Goal: Task Accomplishment & Management: Use online tool/utility

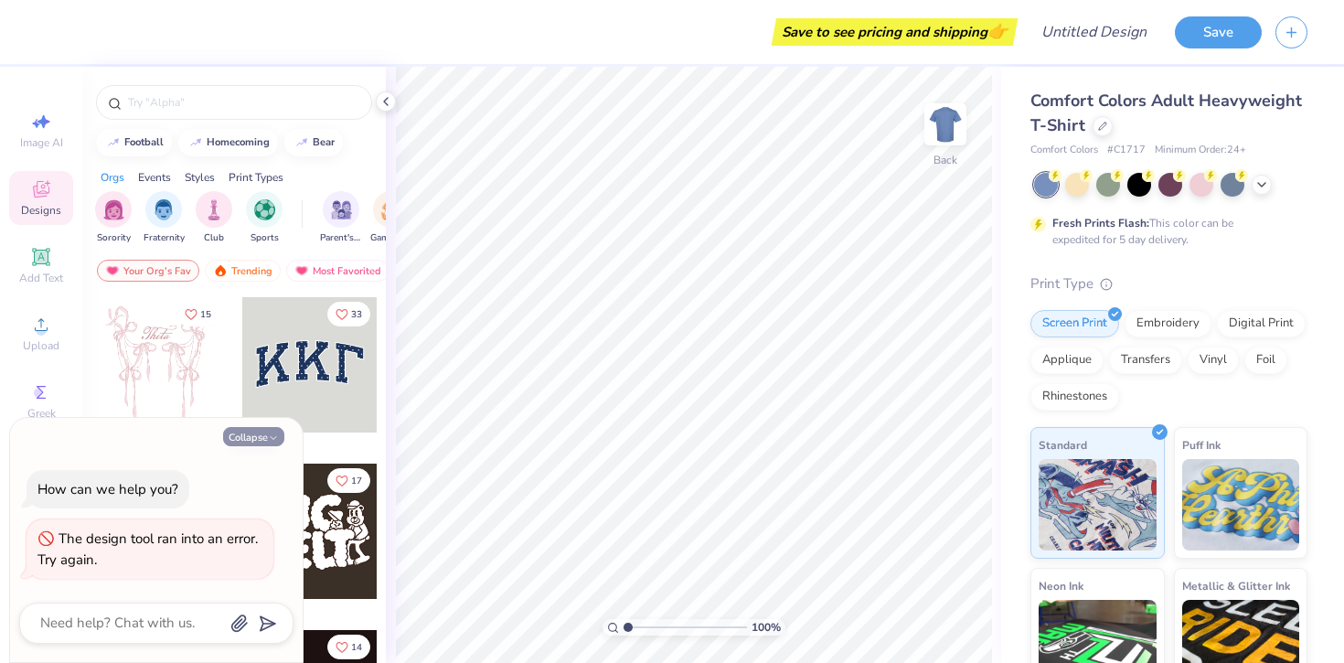
click at [276, 439] on icon "button" at bounding box center [273, 437] width 11 height 11
type textarea "x"
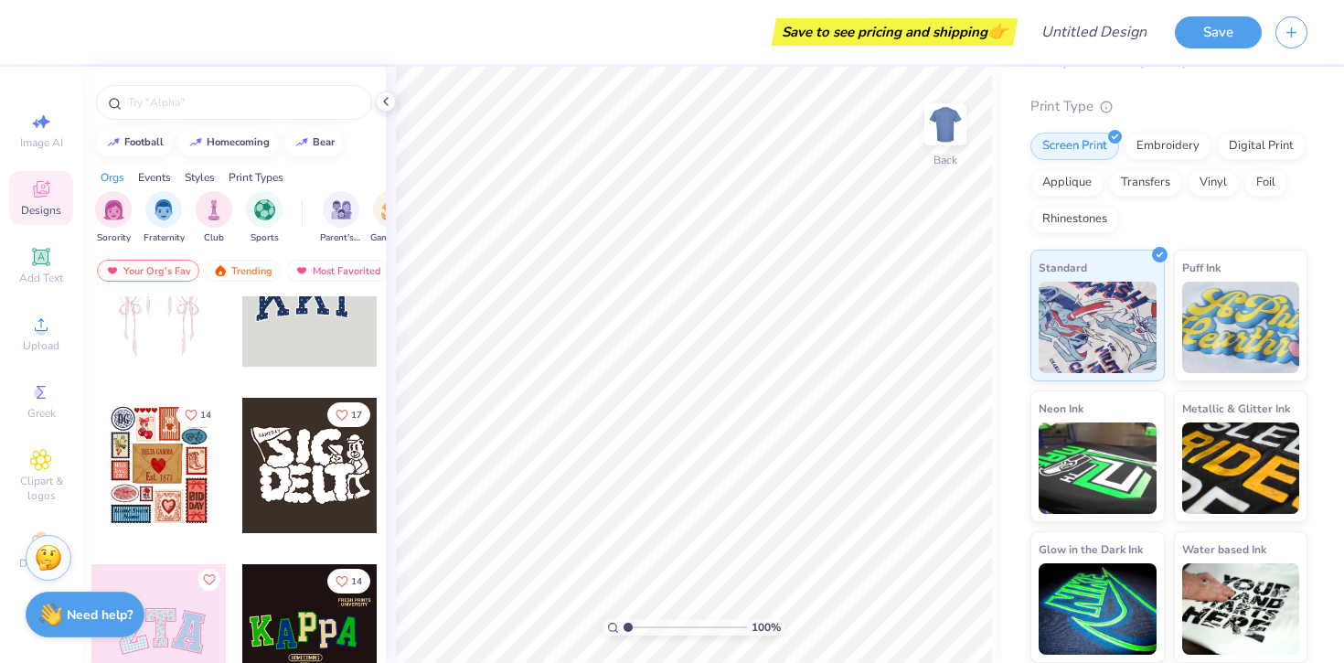
scroll to position [70, 0]
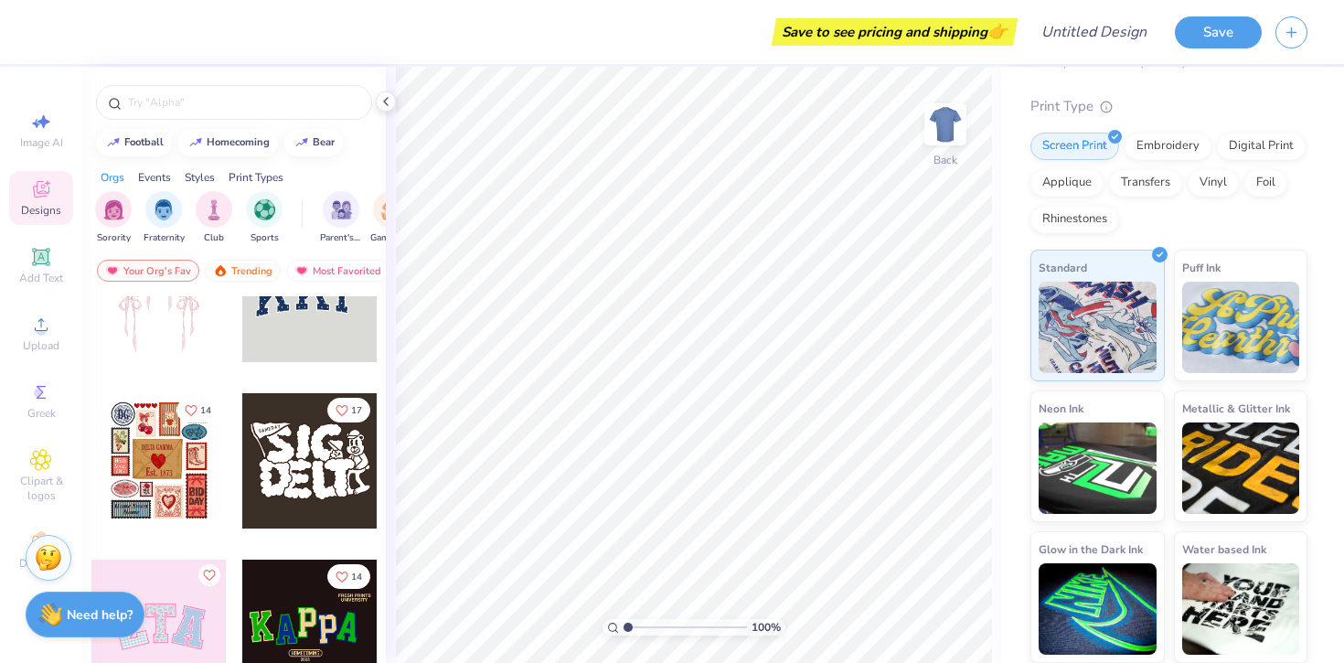
click at [297, 325] on div at bounding box center [309, 294] width 135 height 135
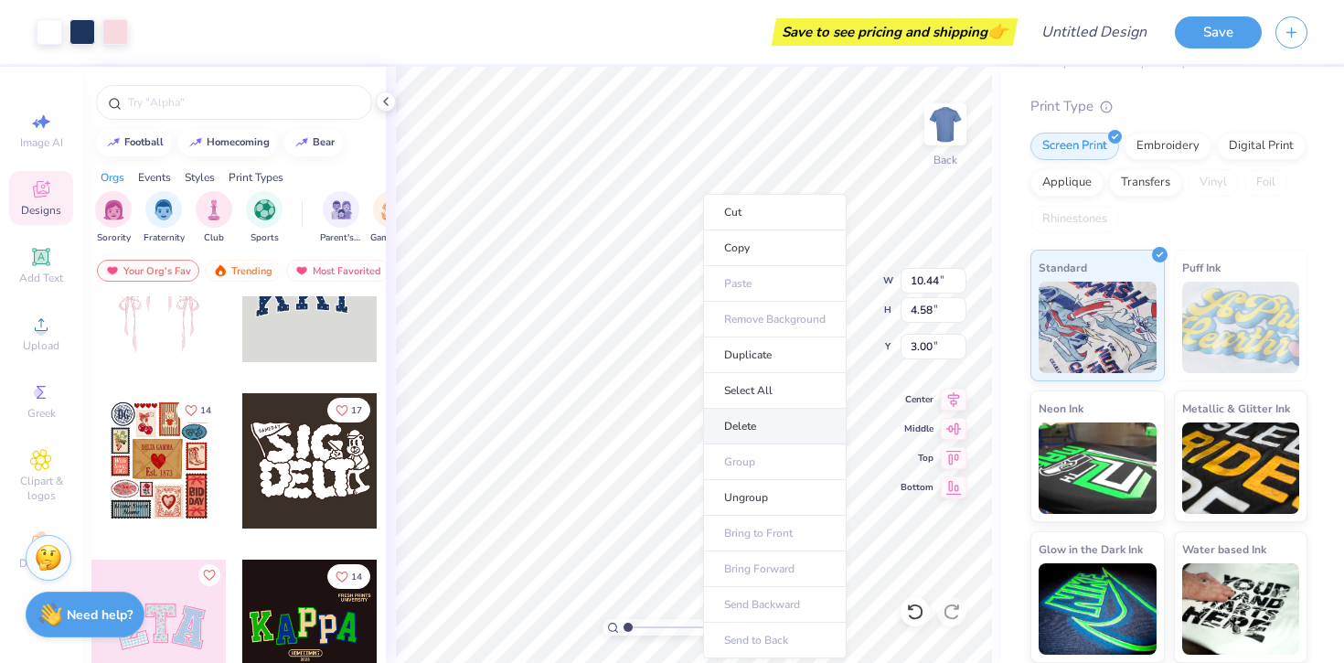
click at [770, 417] on li "Delete" at bounding box center [775, 427] width 144 height 36
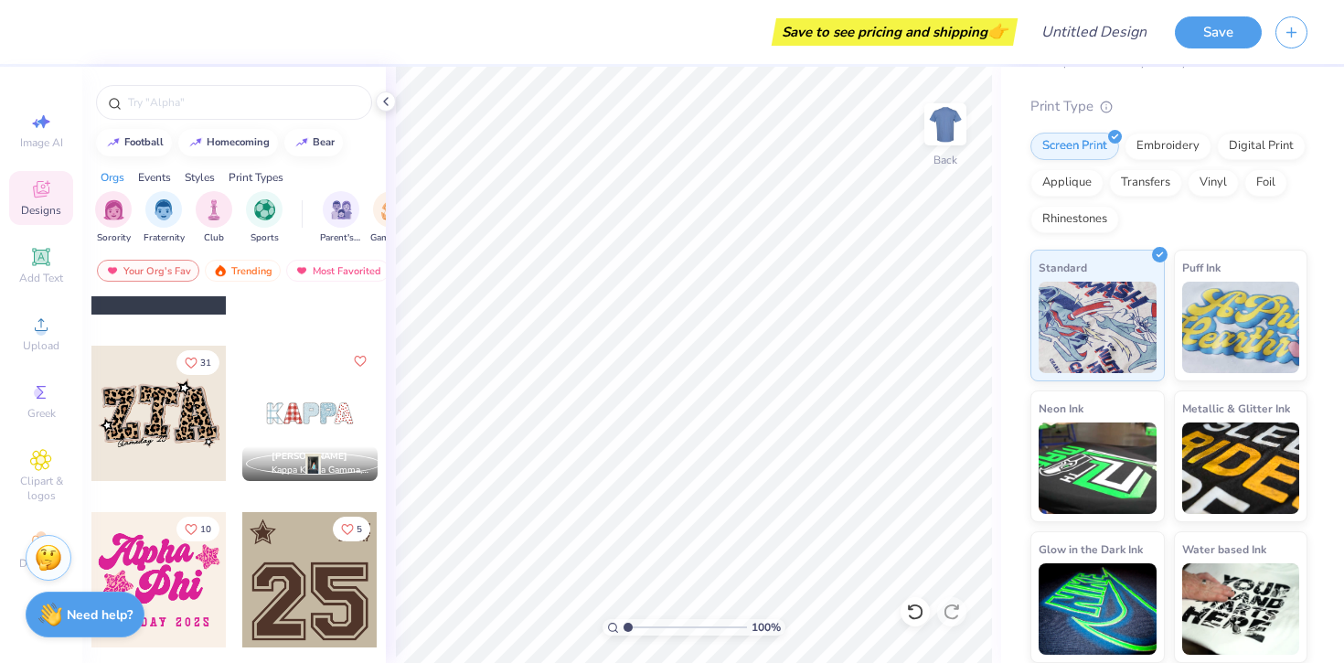
scroll to position [1448, 0]
click at [108, 213] on img "filter for Sorority" at bounding box center [113, 207] width 21 height 21
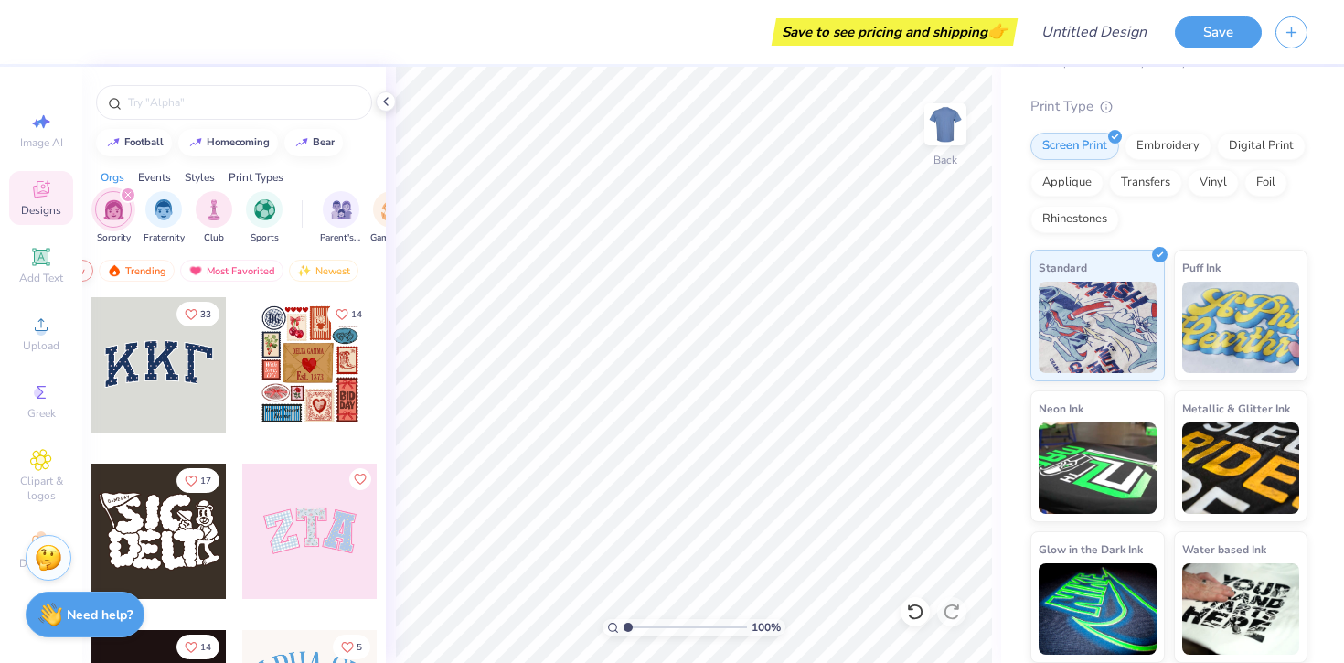
scroll to position [0, 0]
click at [170, 270] on div "Your Org's Fav" at bounding box center [148, 271] width 102 height 22
click at [211, 112] on div at bounding box center [234, 102] width 276 height 35
click at [208, 108] on input "text" at bounding box center [243, 102] width 234 height 18
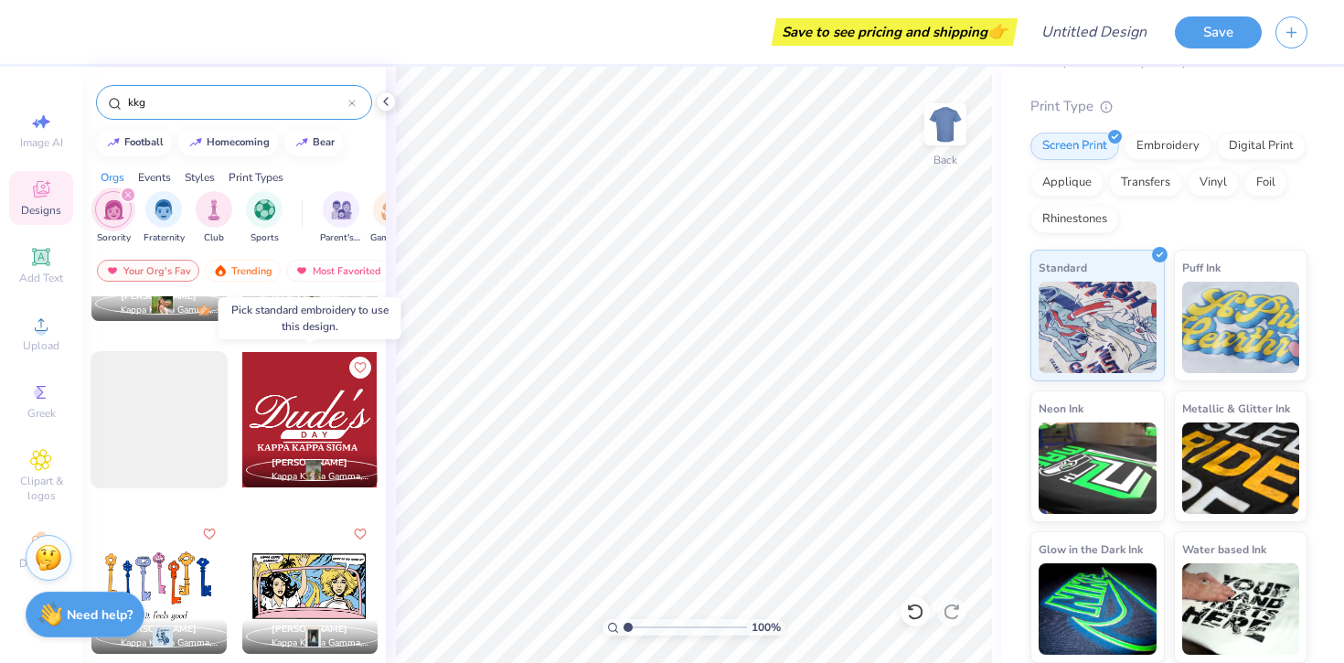
scroll to position [445, 0]
type input "kappa kappa gamma"
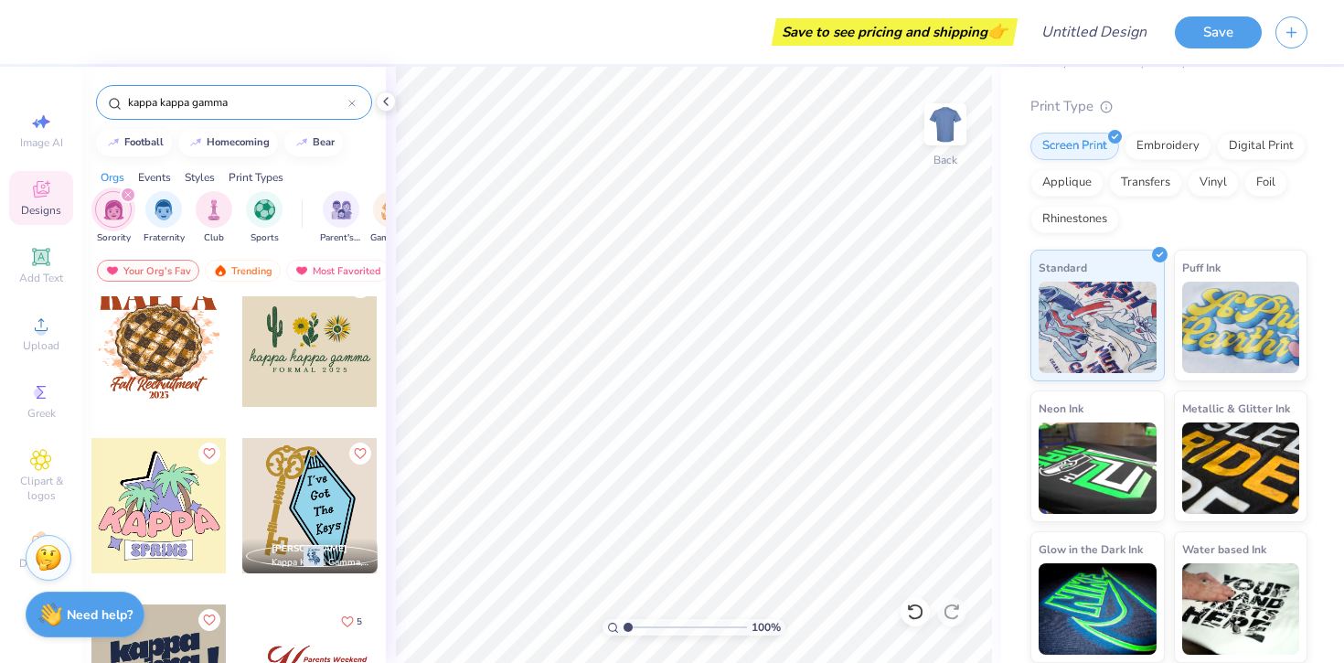
scroll to position [4366, 0]
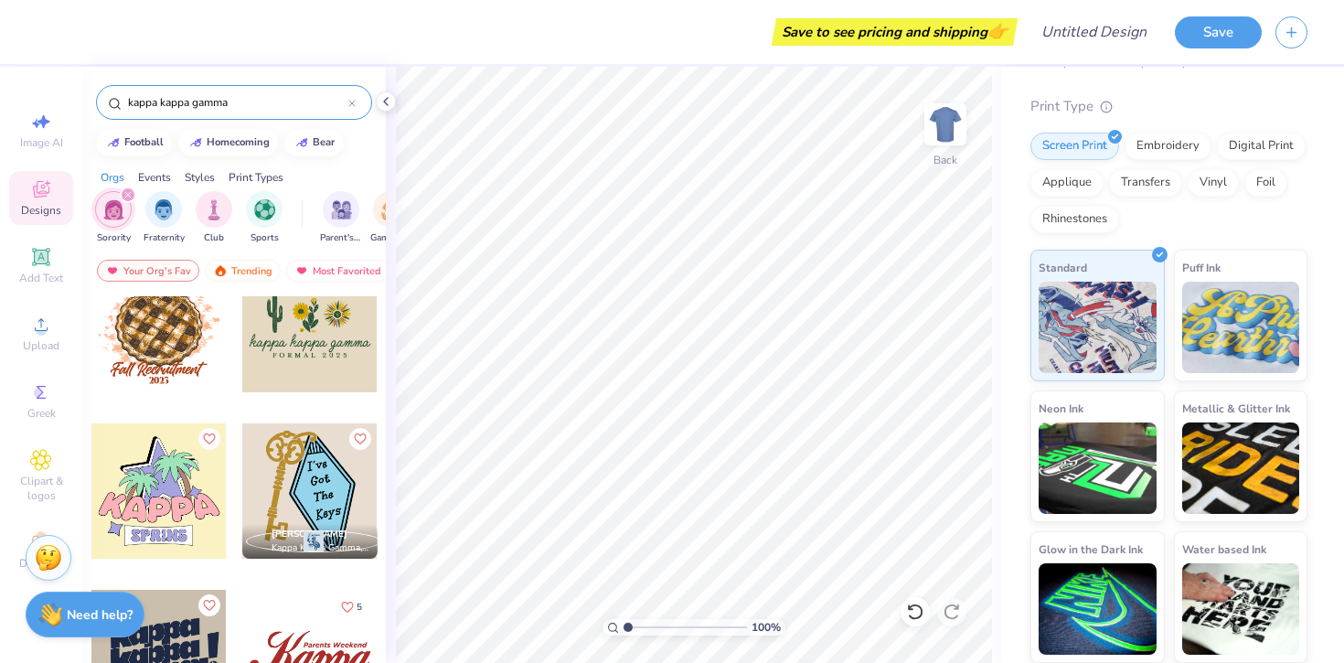
click at [308, 477] on div at bounding box center [309, 490] width 135 height 135
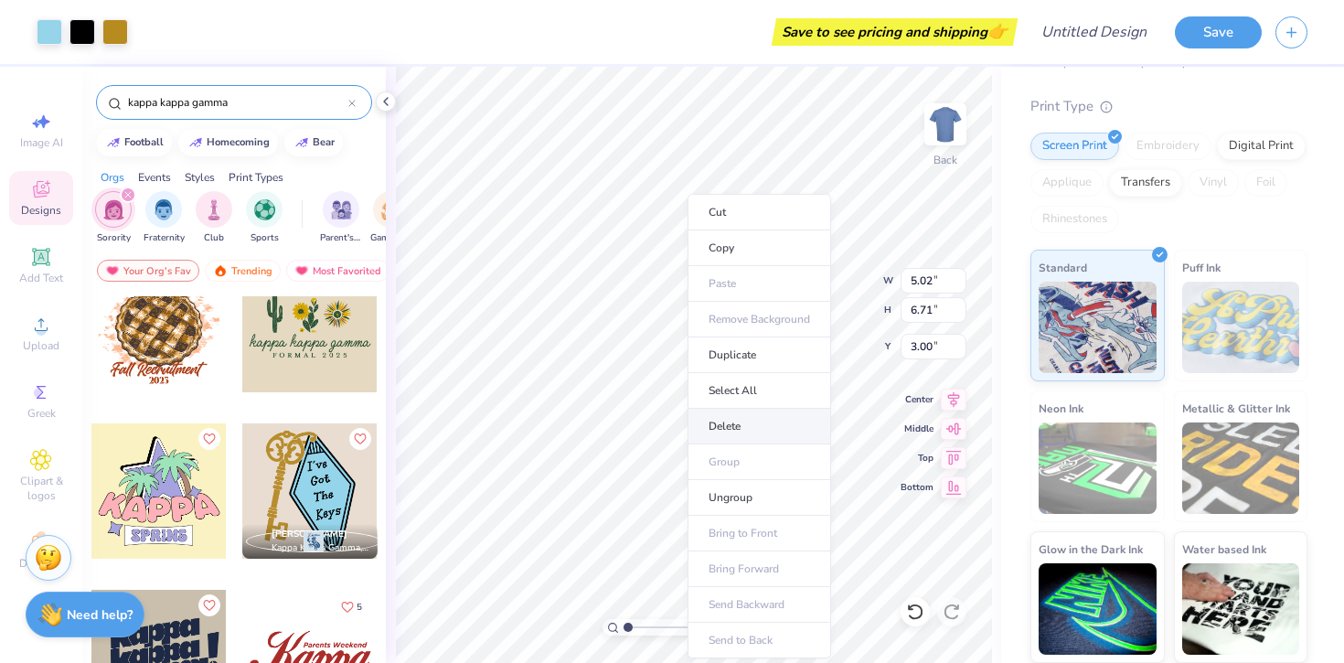
click at [741, 429] on li "Delete" at bounding box center [759, 427] width 144 height 36
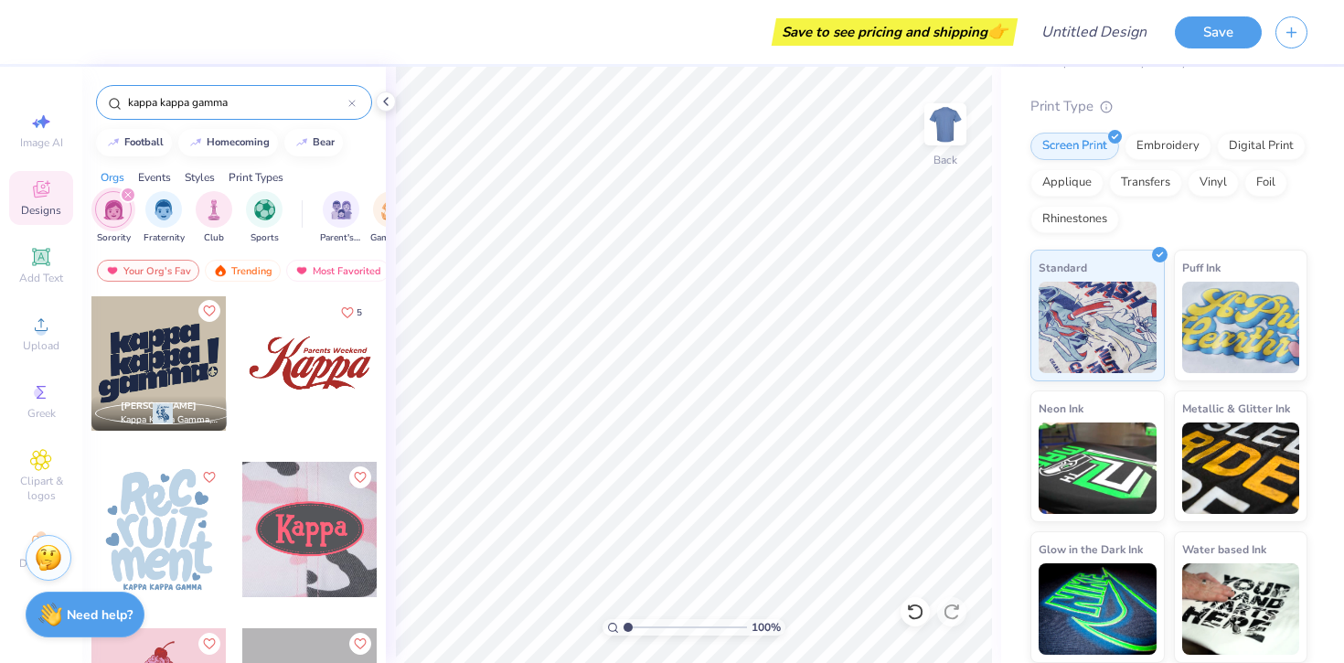
scroll to position [4660, 0]
click at [177, 485] on div at bounding box center [158, 530] width 135 height 135
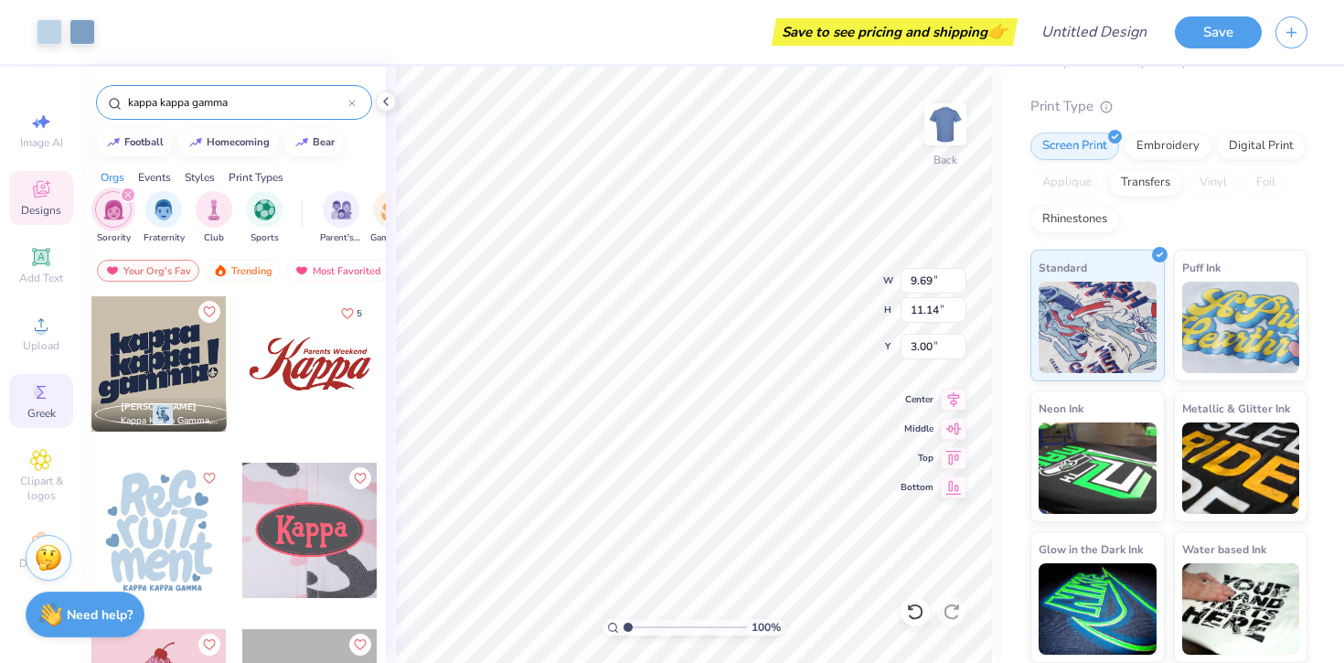
click at [48, 400] on icon at bounding box center [41, 392] width 22 height 22
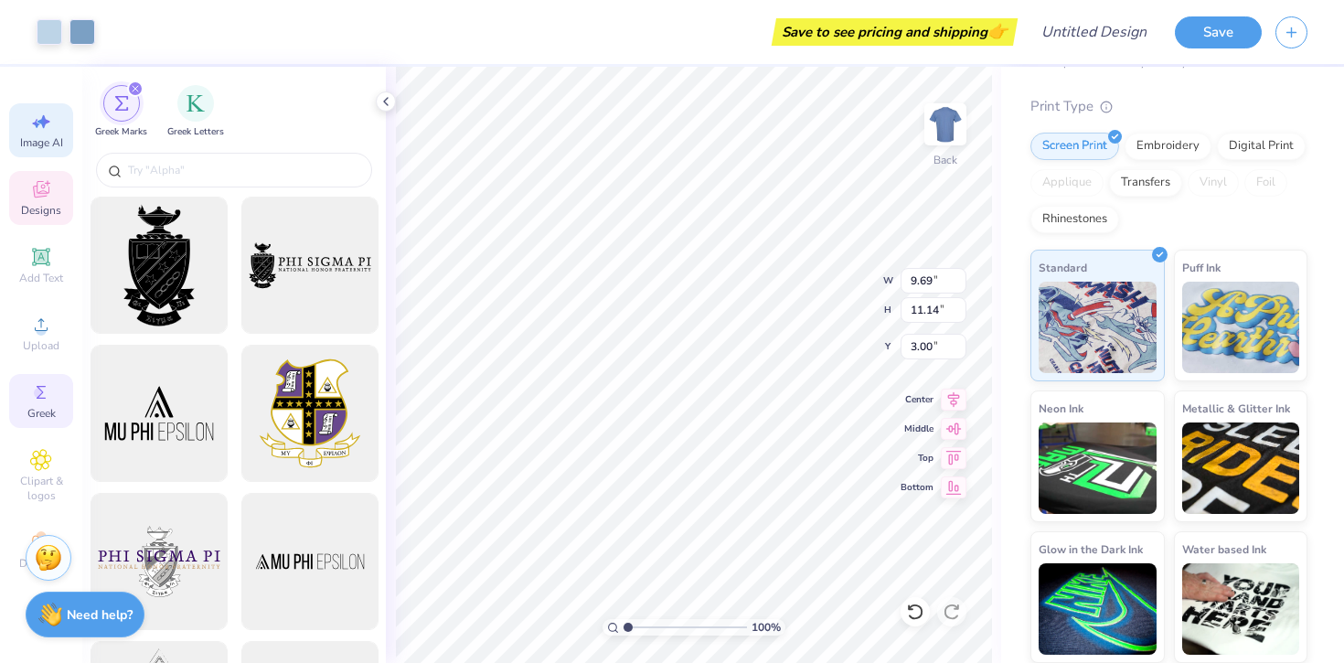
click at [47, 113] on icon at bounding box center [41, 122] width 22 height 22
select select "4"
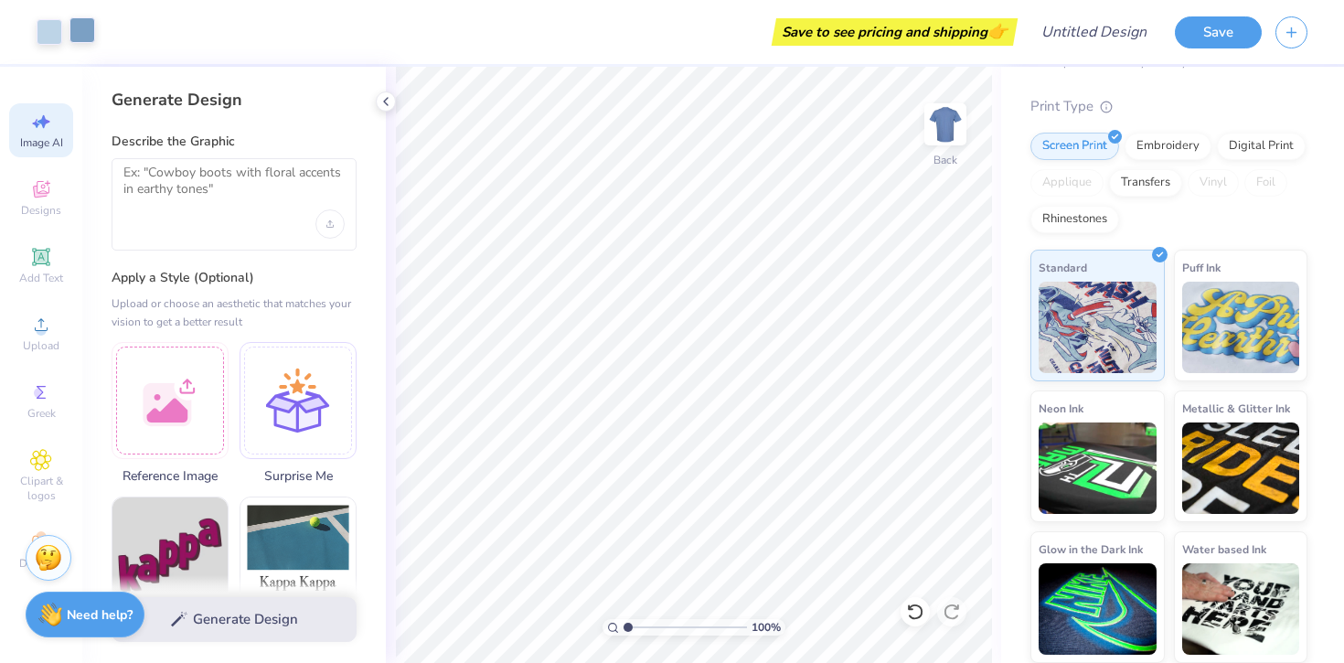
click at [84, 37] on div at bounding box center [82, 30] width 26 height 26
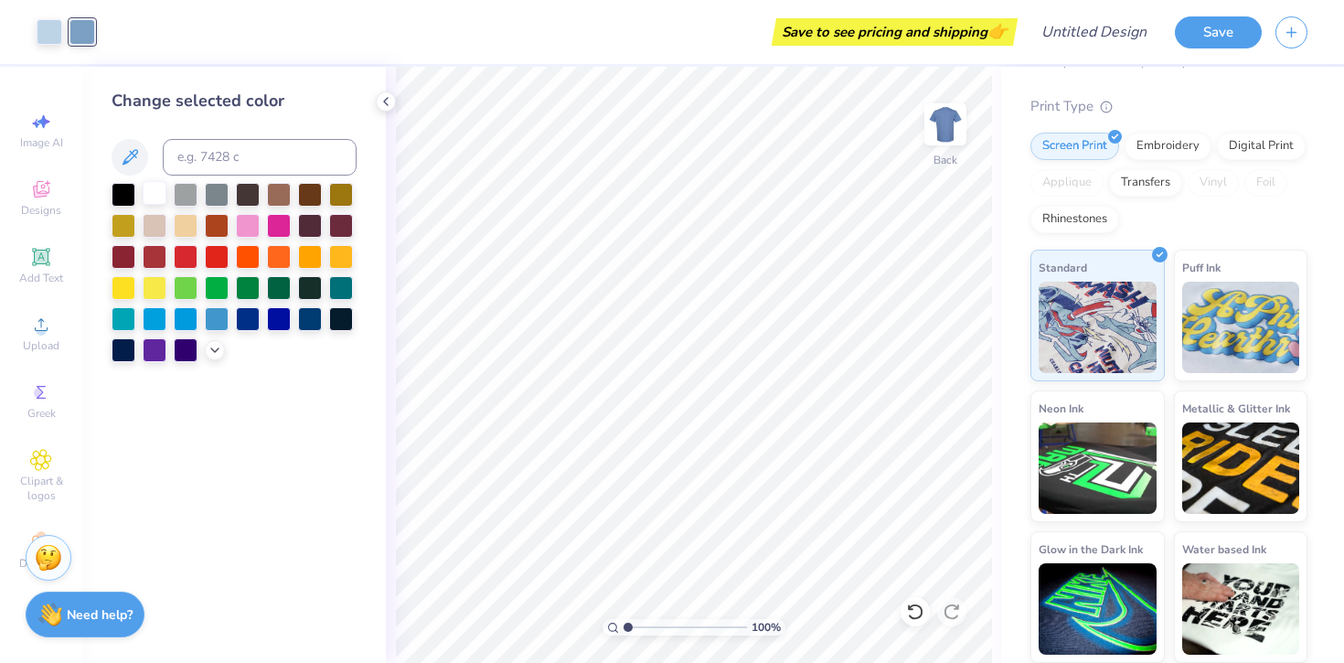
click at [155, 200] on div at bounding box center [155, 193] width 24 height 24
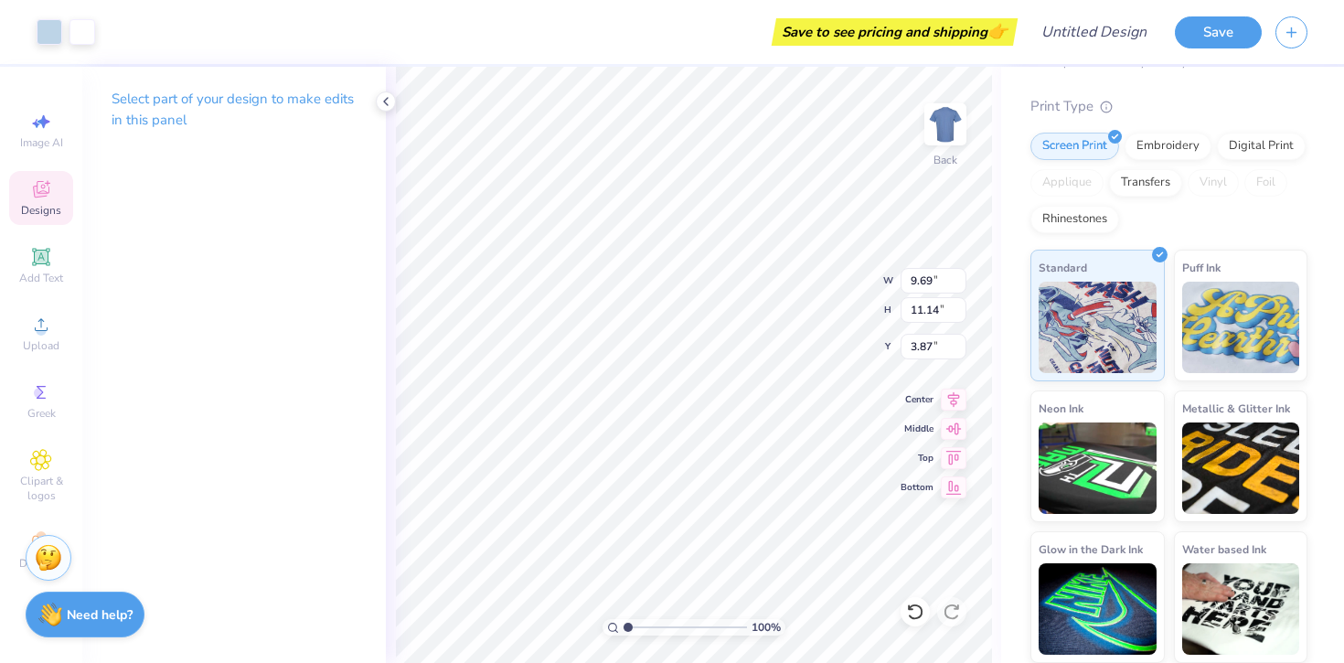
type input "3.87"
click at [19, 208] on div "Designs" at bounding box center [41, 198] width 64 height 54
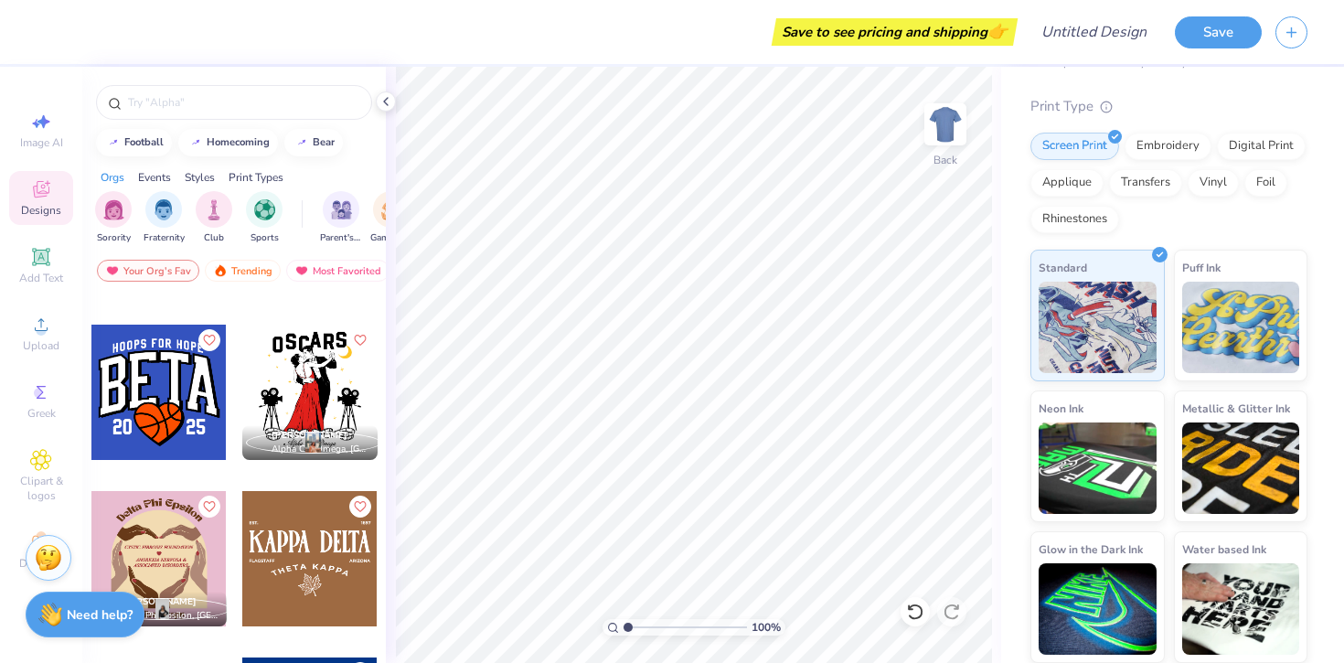
scroll to position [8321, 0]
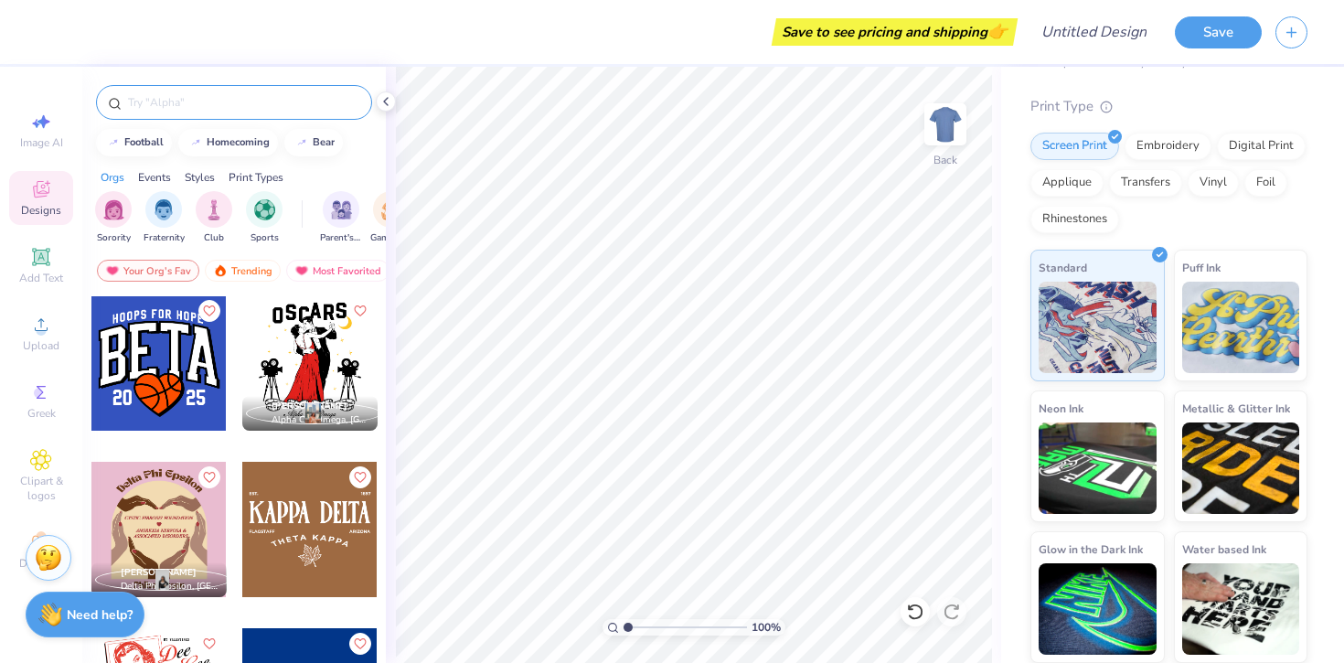
click at [238, 96] on input "text" at bounding box center [243, 102] width 234 height 18
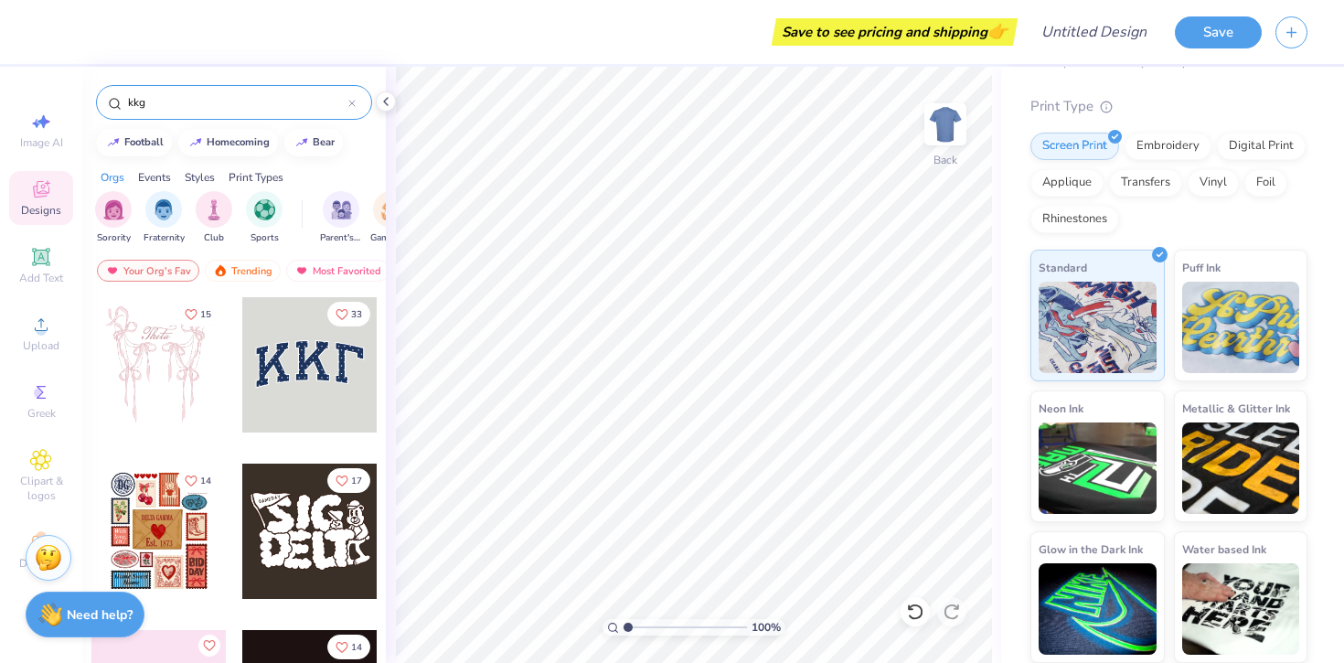
type input "kkg"
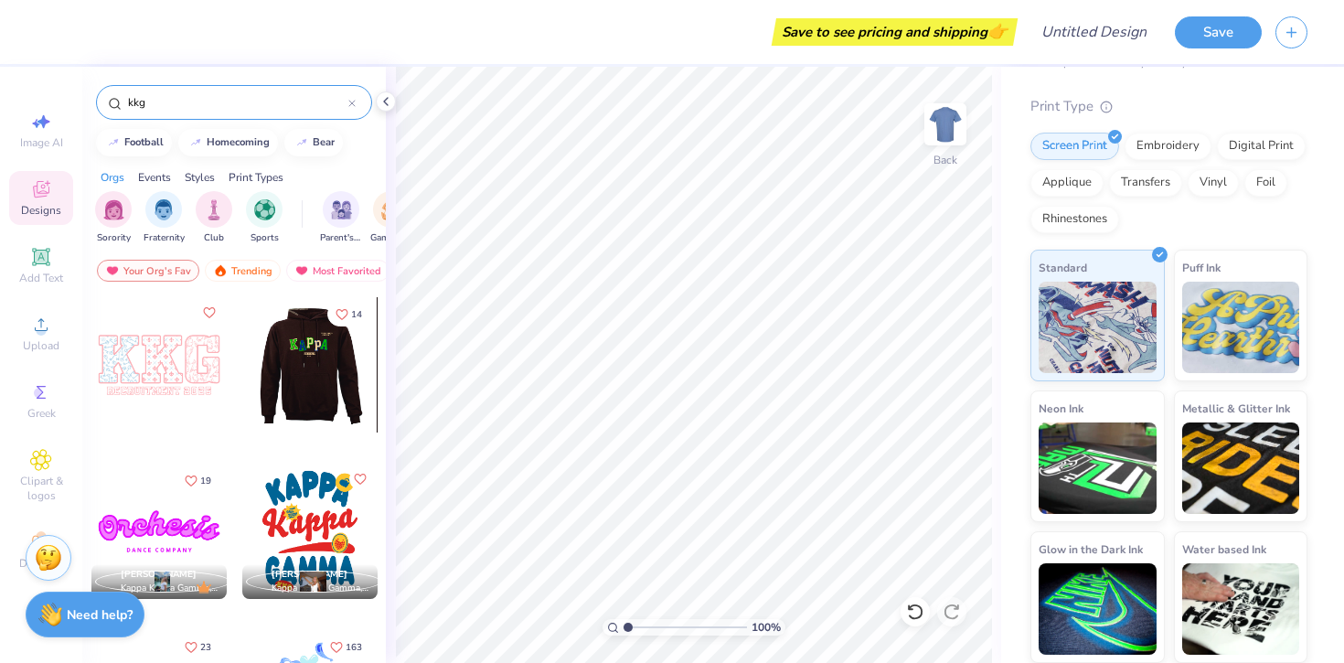
click at [175, 390] on div at bounding box center [158, 364] width 135 height 135
